Goal: Find specific page/section: Find specific page/section

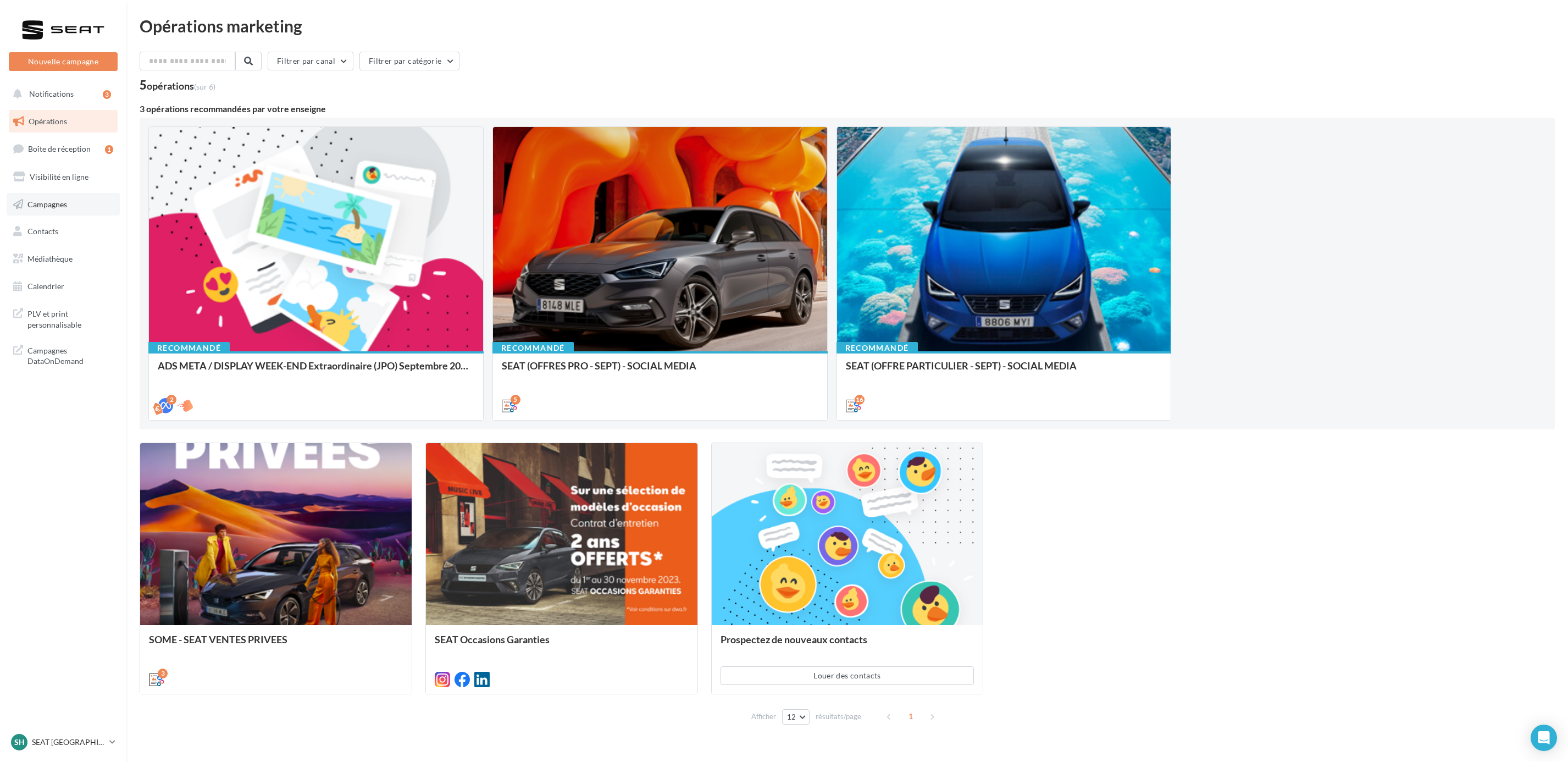
click at [54, 198] on link "Campagnes" at bounding box center [63, 205] width 113 height 23
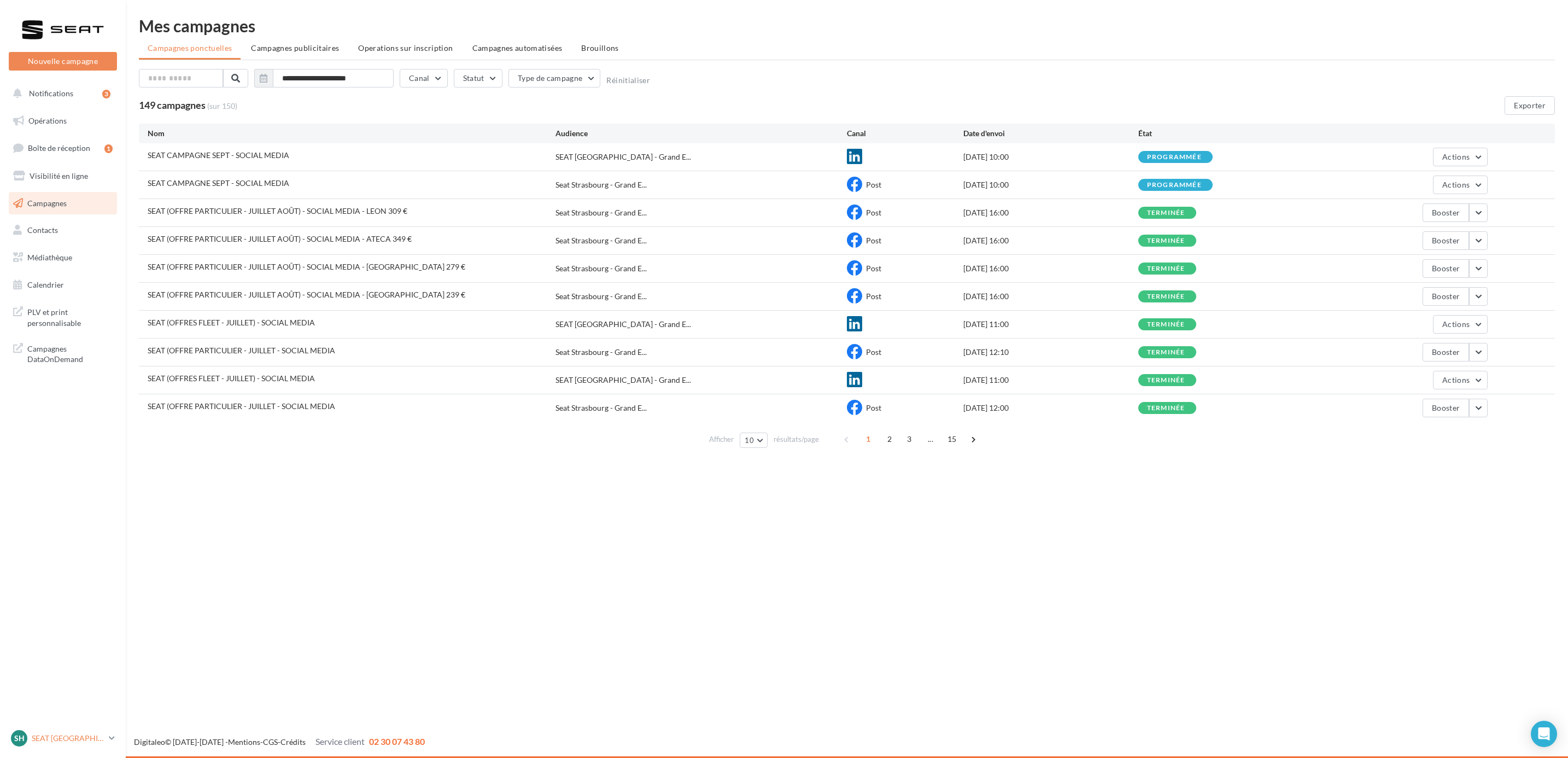
click at [84, 735] on p "SEAT [GEOGRAPHIC_DATA]" at bounding box center [68, 738] width 73 height 11
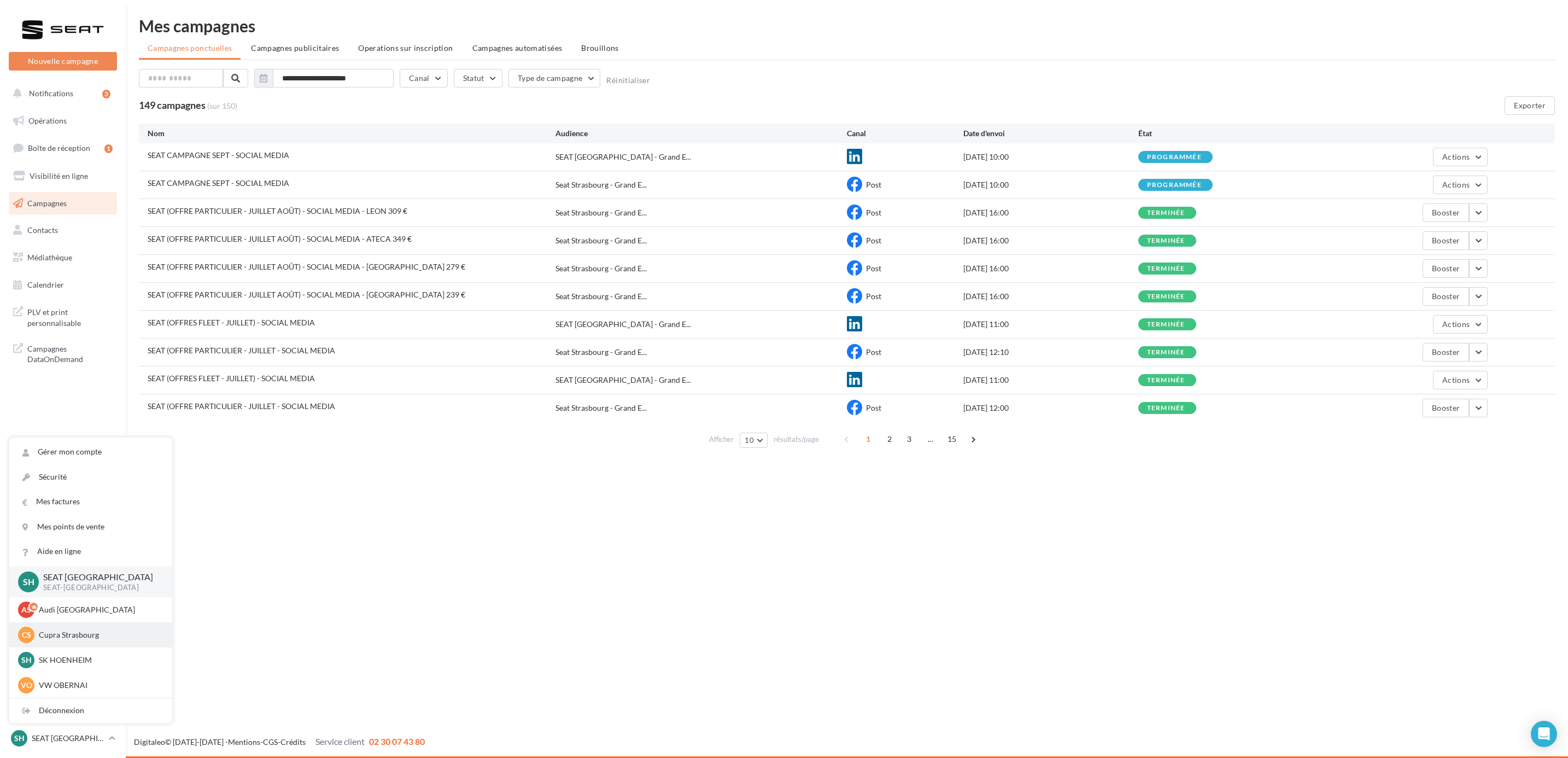
click at [83, 633] on p "Cupra Strasbourg" at bounding box center [99, 635] width 120 height 11
